Goal: Transaction & Acquisition: Purchase product/service

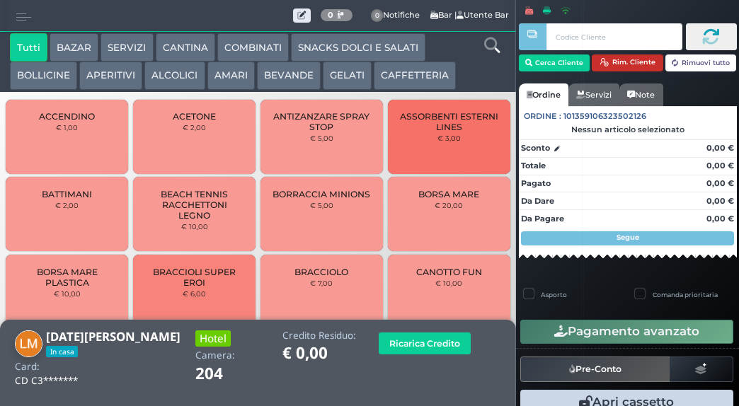
click at [629, 63] on button "Rim. Cliente" at bounding box center [628, 63] width 72 height 17
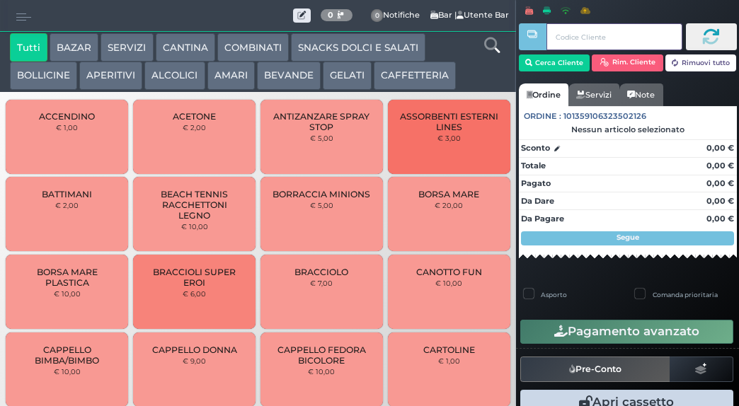
click at [605, 39] on input "text" at bounding box center [614, 36] width 135 height 27
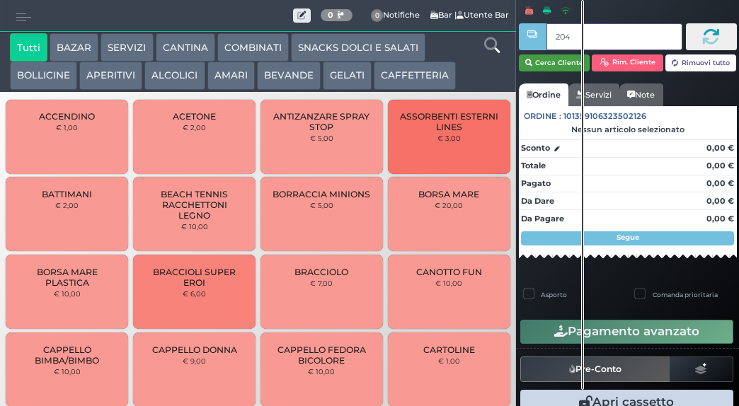
type input "204"
click at [568, 67] on button "Cerca Cliente" at bounding box center [555, 63] width 72 height 17
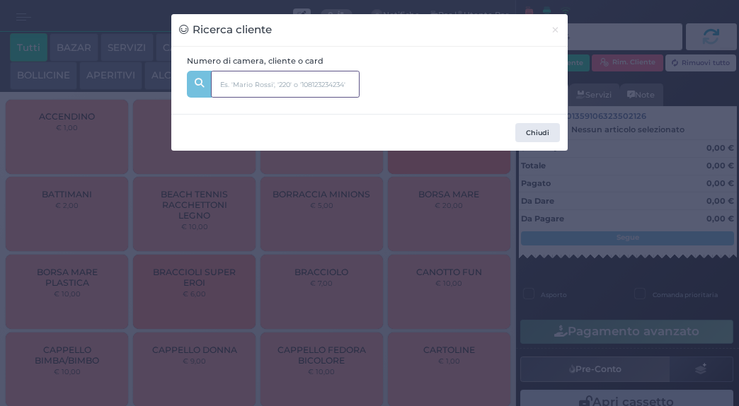
click at [278, 83] on input "text" at bounding box center [285, 84] width 149 height 27
type input "204"
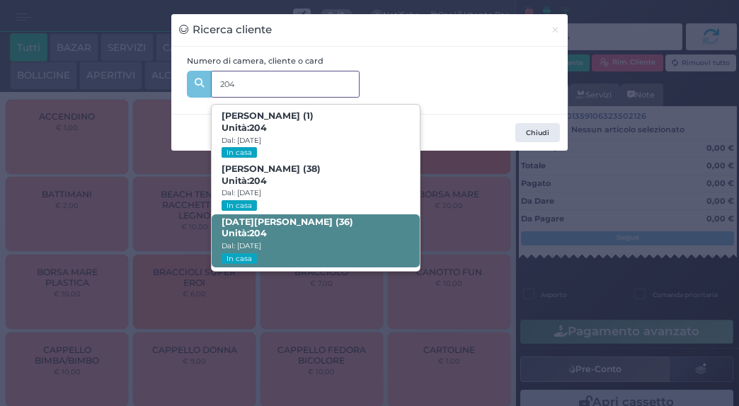
click at [283, 236] on span "Lucia Morelli (36) Unità: 204 Dal: 17/08/2025 In casa" at bounding box center [315, 241] width 207 height 53
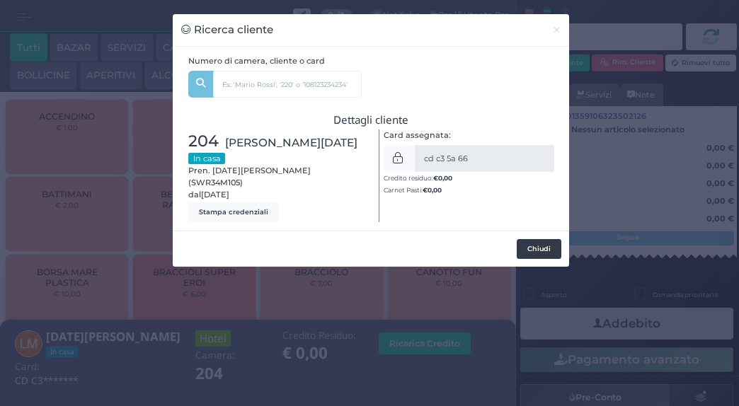
click at [532, 239] on button "Chiudi" at bounding box center [539, 249] width 45 height 20
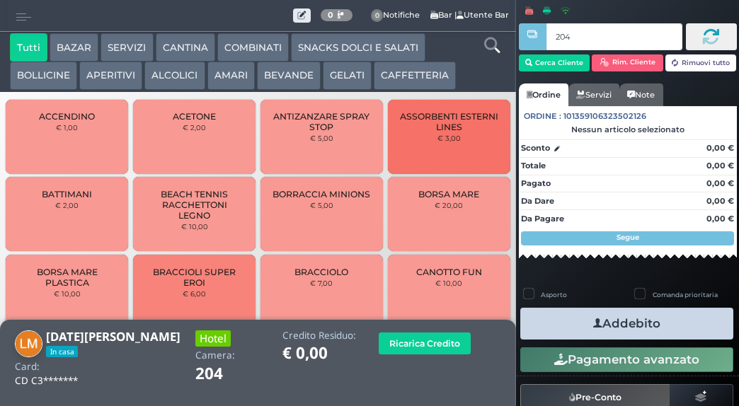
click at [391, 46] on button "SNACKS DOLCI E SALATI" at bounding box center [358, 47] width 135 height 28
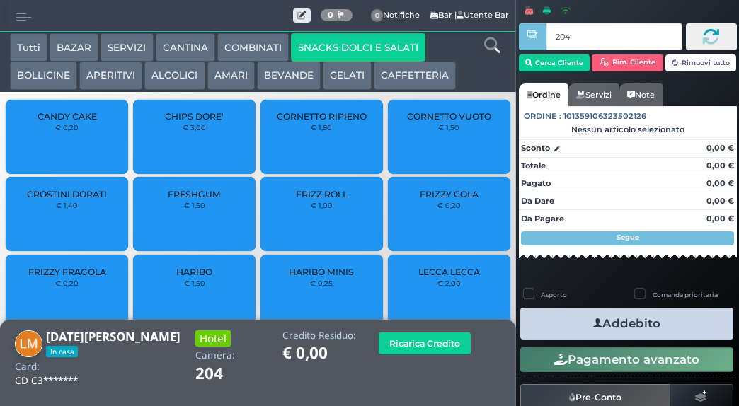
click at [165, 131] on div "CHIPS DORE' € 3,00" at bounding box center [194, 137] width 123 height 74
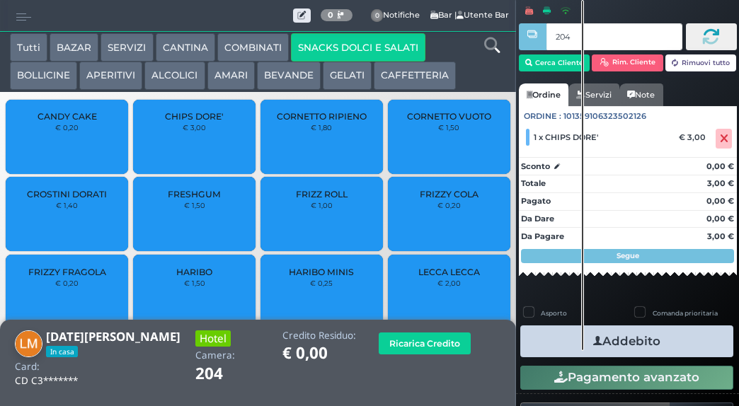
click at [588, 351] on button "Addebito" at bounding box center [626, 342] width 213 height 32
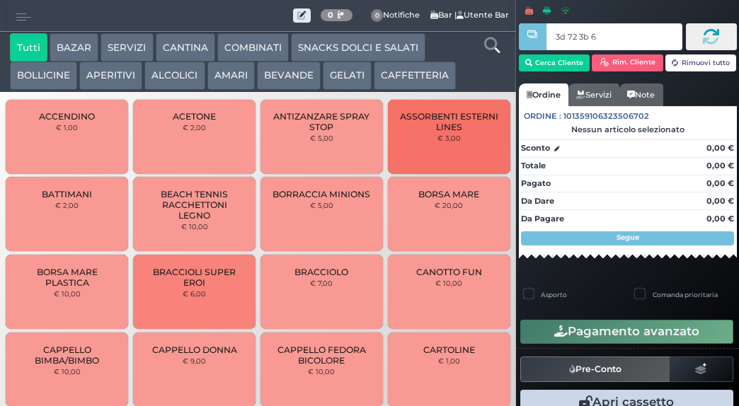
type input "3d 72 3b 67"
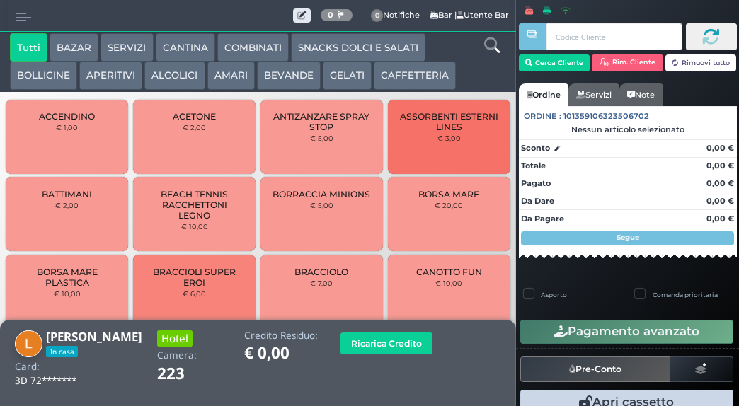
click at [418, 75] on button "CAFFETTERIA" at bounding box center [415, 76] width 82 height 28
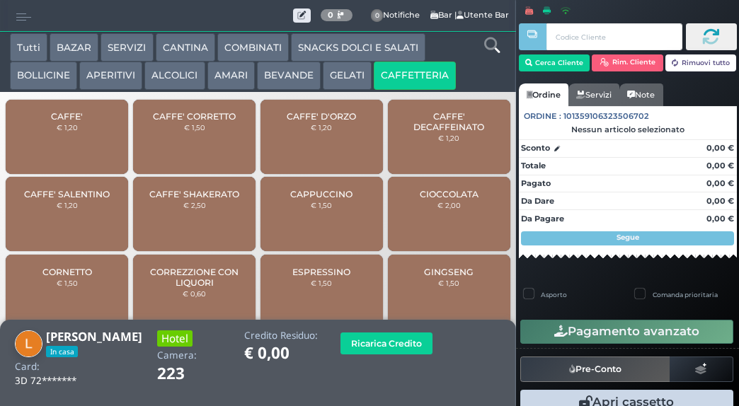
click at [297, 78] on button "BEVANDE" at bounding box center [289, 76] width 64 height 28
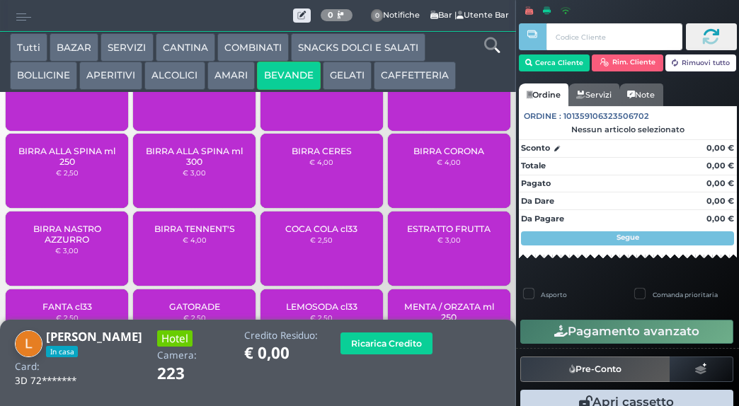
scroll to position [67, 0]
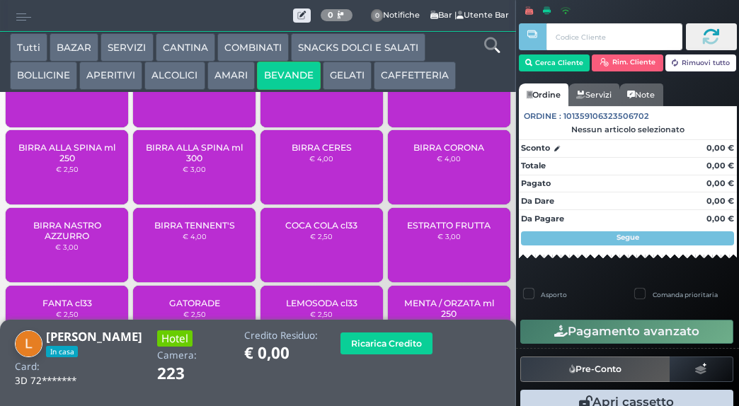
click at [63, 241] on span "BIRRA NASTRO AZZURRO" at bounding box center [67, 230] width 98 height 21
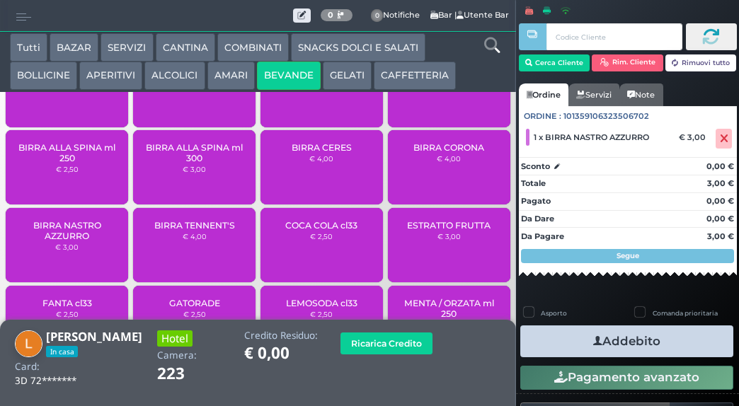
click at [668, 343] on button "Addebito" at bounding box center [626, 342] width 213 height 32
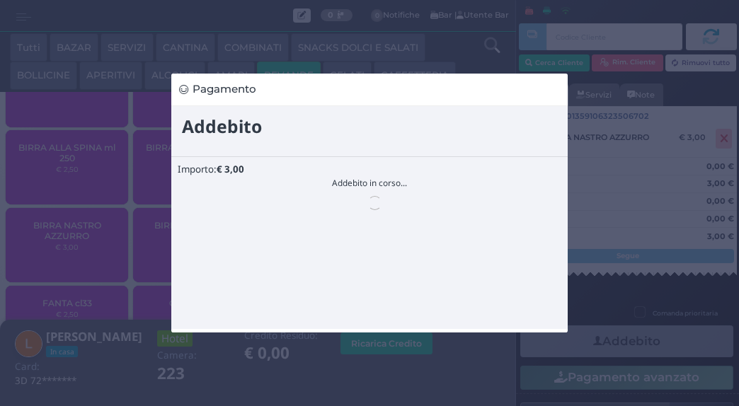
scroll to position [0, 0]
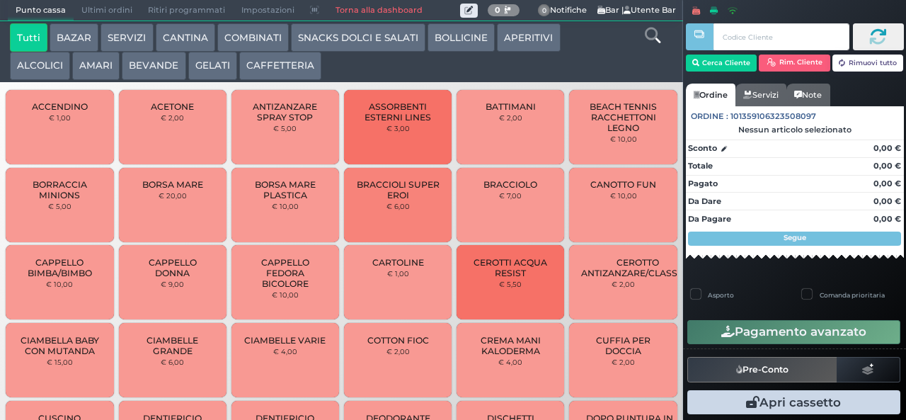
click at [110, 13] on span "Ultimi ordini" at bounding box center [107, 11] width 67 height 20
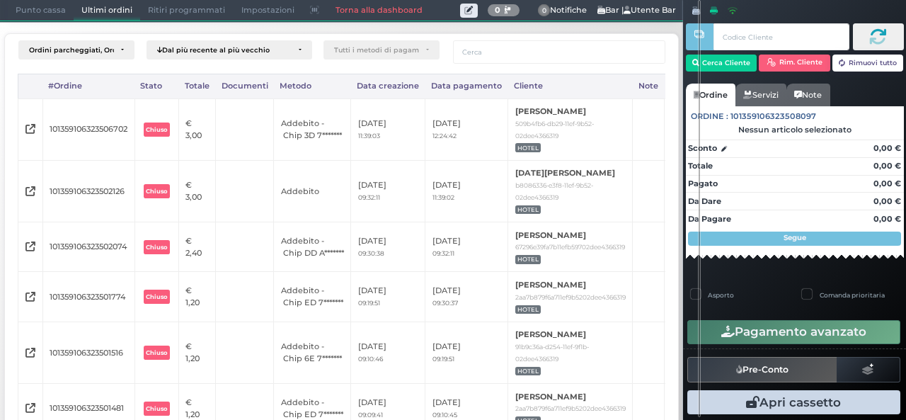
click at [693, 7] on icon at bounding box center [697, 11] width 8 height 8
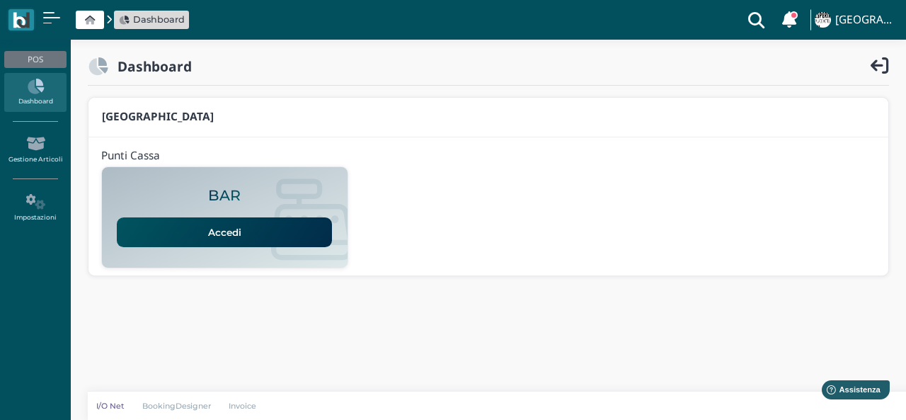
click at [161, 220] on link "Accedi" at bounding box center [224, 232] width 215 height 30
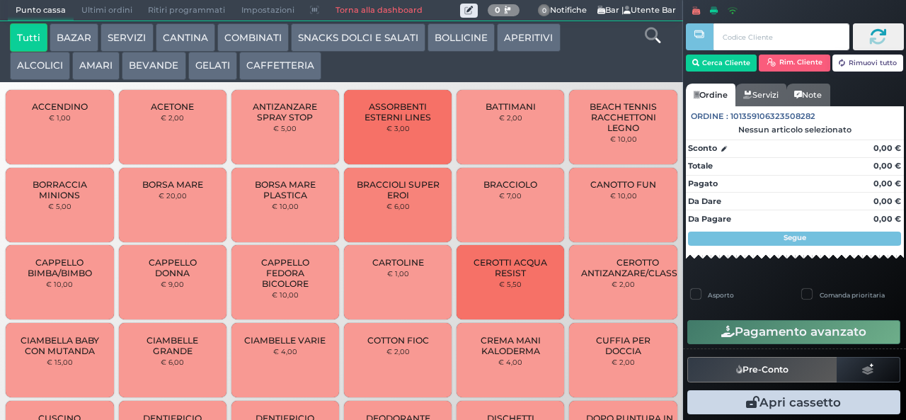
click at [598, 8] on icon at bounding box center [602, 10] width 8 height 8
click at [598, 9] on icon at bounding box center [602, 10] width 8 height 8
drag, startPoint x: 793, startPoint y: 0, endPoint x: 594, endPoint y: 66, distance: 209.6
click at [594, 66] on div "Tutti BAZAR SERVIZI CANTINA COMBINATI SNACKS DOLCI E SALATI BOLLICINE APERITIVI…" at bounding box center [314, 51] width 622 height 57
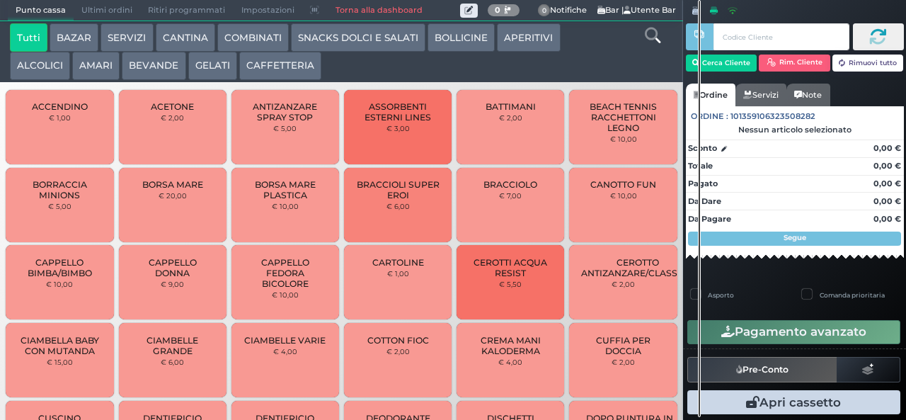
click at [693, 11] on icon at bounding box center [697, 11] width 8 height 8
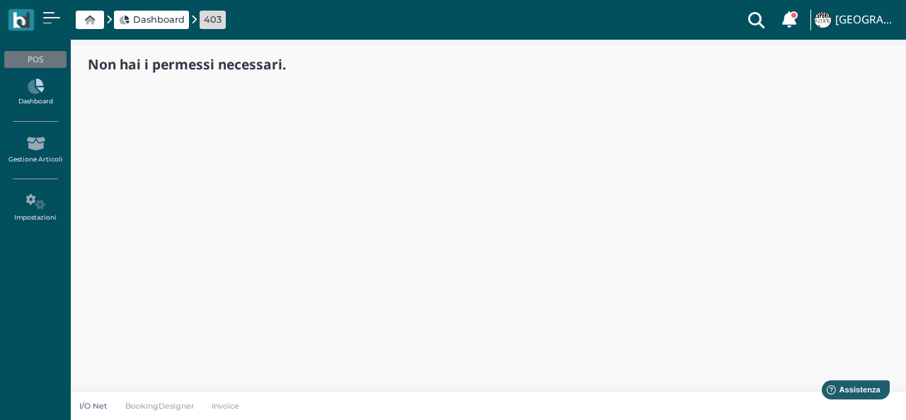
click at [43, 82] on icon at bounding box center [35, 87] width 62 height 16
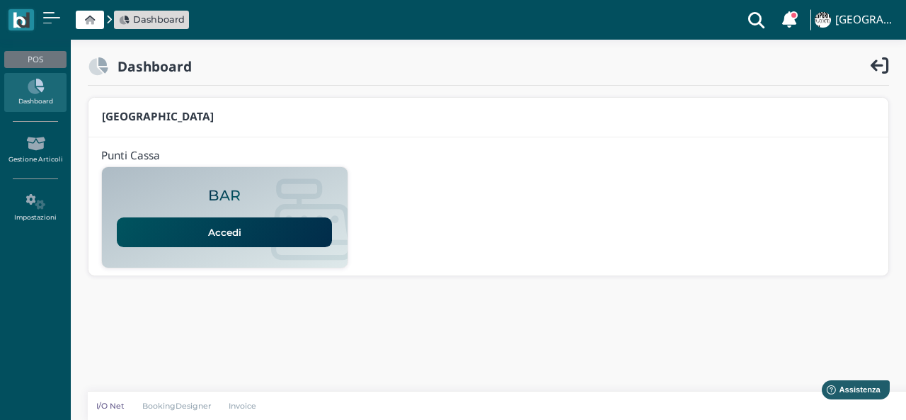
click at [191, 220] on link "Accedi" at bounding box center [224, 232] width 215 height 30
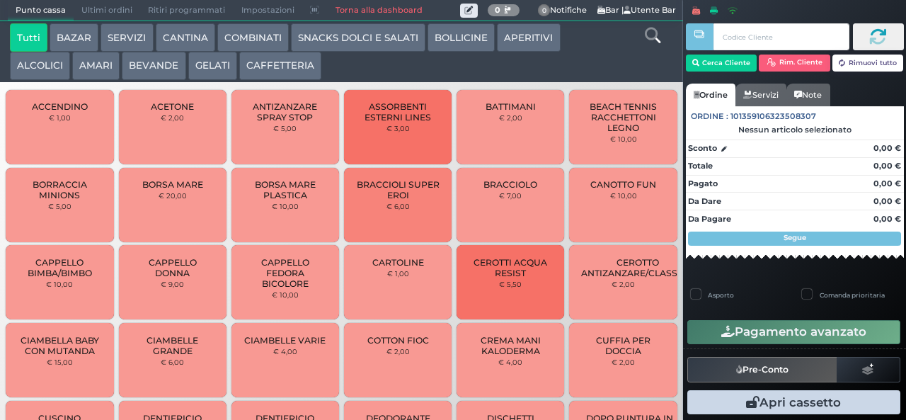
click at [731, 11] on icon at bounding box center [733, 11] width 10 height 8
click at [734, 11] on icon at bounding box center [733, 11] width 10 height 8
click at [697, 11] on icon at bounding box center [697, 11] width 8 height 8
type input "a0 79 be b9"
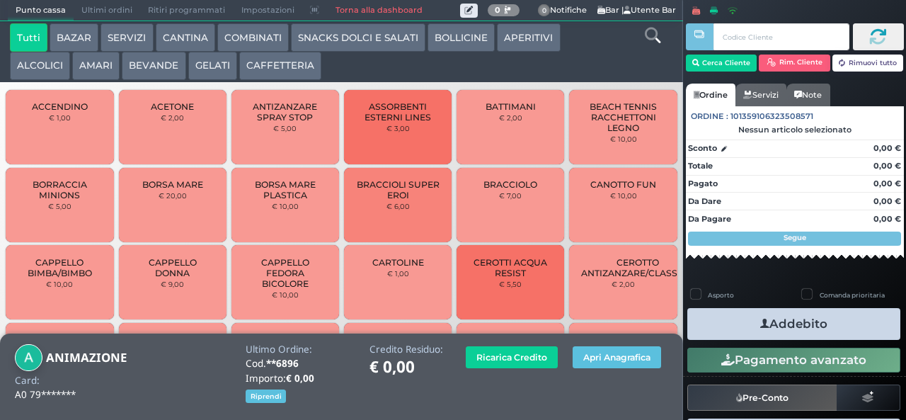
click at [172, 61] on button "BEVANDE" at bounding box center [154, 66] width 64 height 28
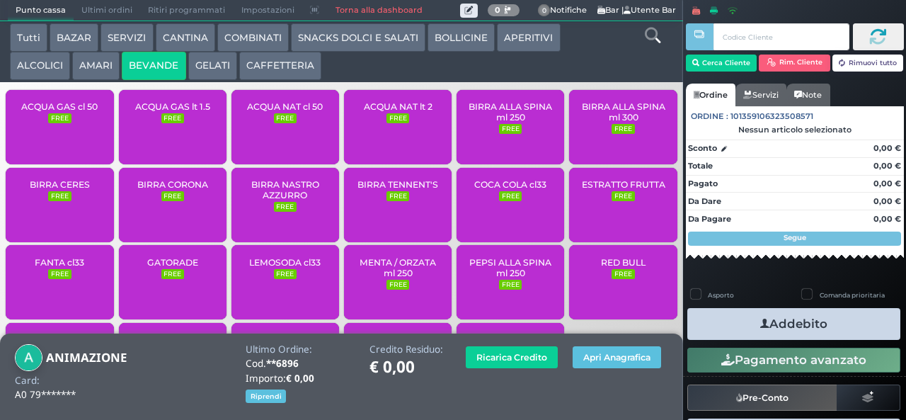
click at [306, 112] on span "ACQUA NAT cl 50" at bounding box center [285, 106] width 76 height 11
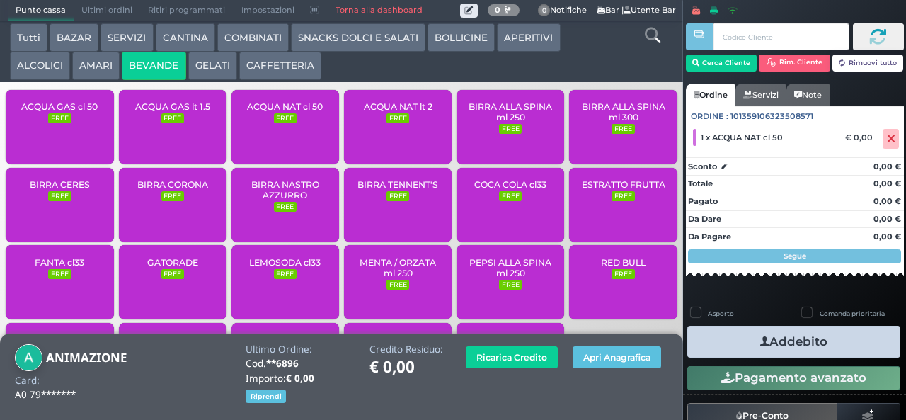
click at [809, 346] on button "Addebito" at bounding box center [794, 342] width 213 height 32
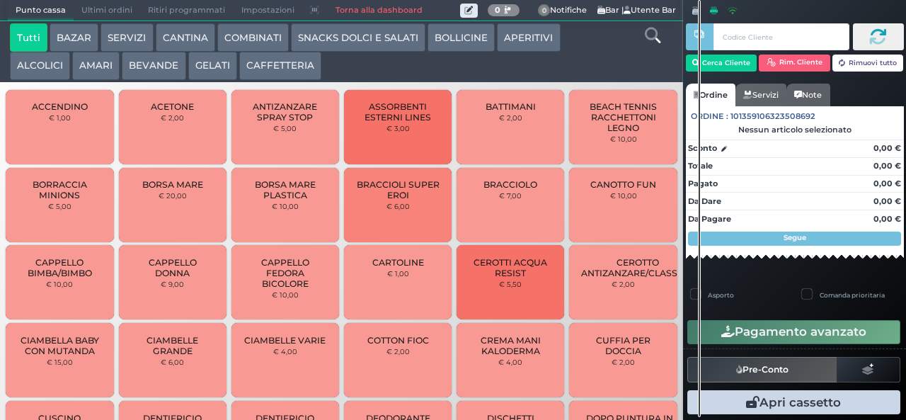
click at [697, 8] on icon at bounding box center [697, 11] width 8 height 8
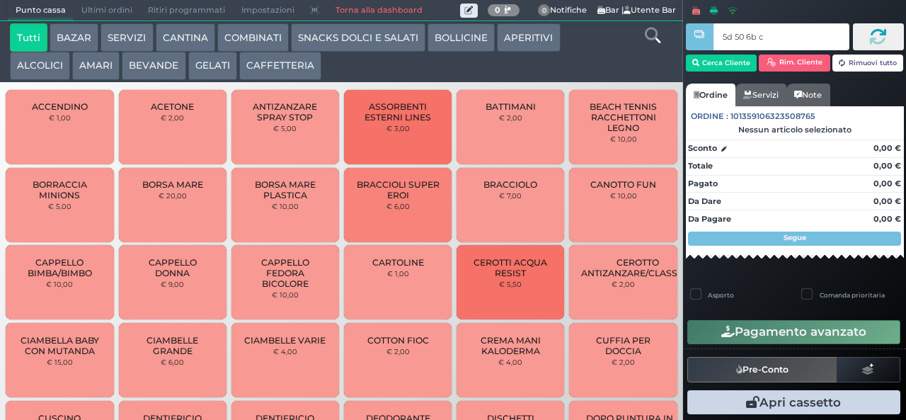
type input "5d 50 6b c3"
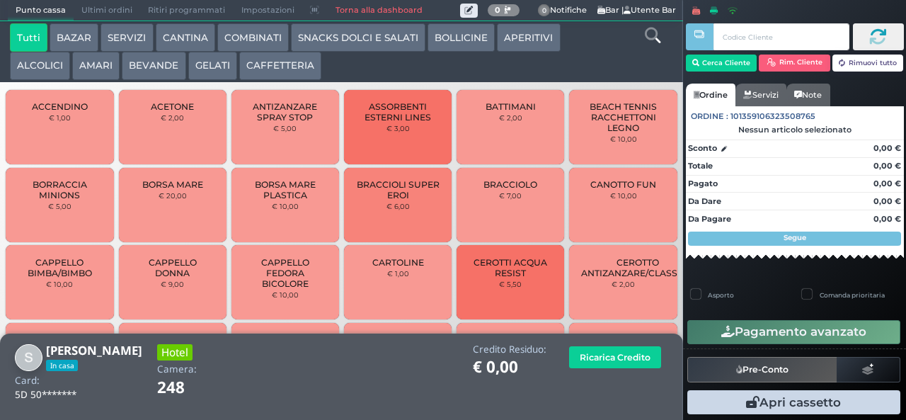
click at [157, 69] on button "BEVANDE" at bounding box center [154, 66] width 64 height 28
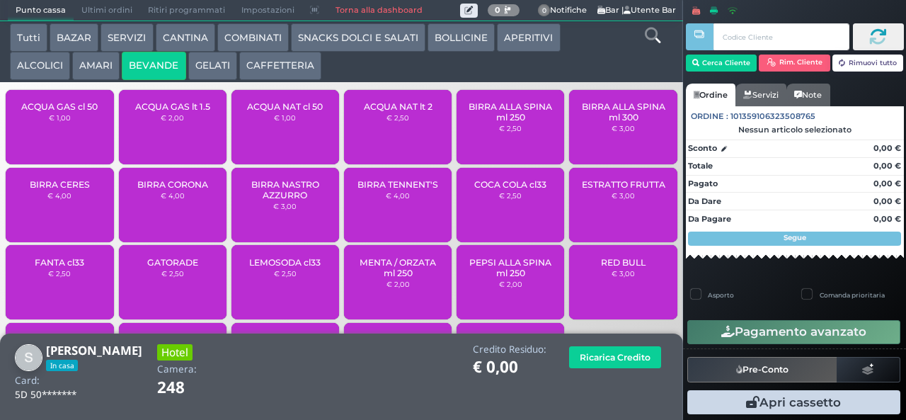
click at [292, 200] on span "BIRRA NASTRO AZZURRO" at bounding box center [286, 189] width 84 height 21
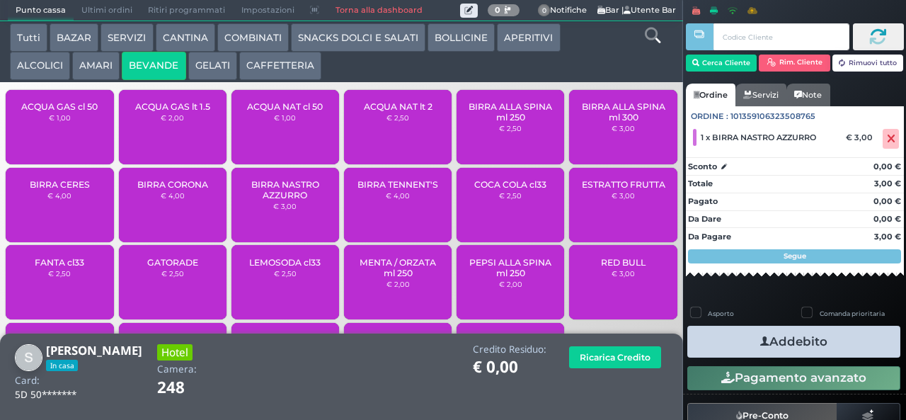
click at [299, 200] on span "BIRRA NASTRO AZZURRO" at bounding box center [286, 189] width 84 height 21
click at [783, 341] on button "Addebito" at bounding box center [794, 342] width 213 height 32
